Goal: Information Seeking & Learning: Find specific fact

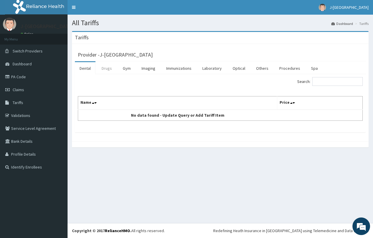
click at [110, 68] on link "Drugs" at bounding box center [107, 68] width 20 height 12
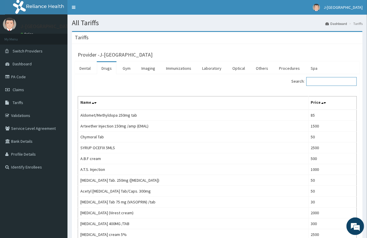
click at [322, 83] on input "Search:" at bounding box center [331, 81] width 50 height 9
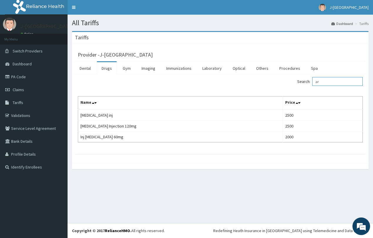
type input "a"
type input "ibup"
